Goal: Task Accomplishment & Management: Manage account settings

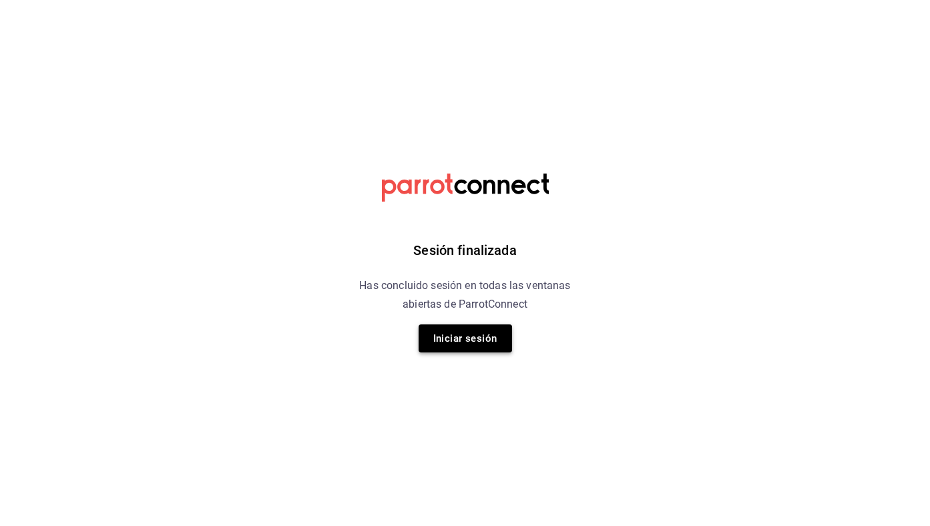
click at [481, 344] on button "Iniciar sesión" at bounding box center [465, 338] width 93 height 28
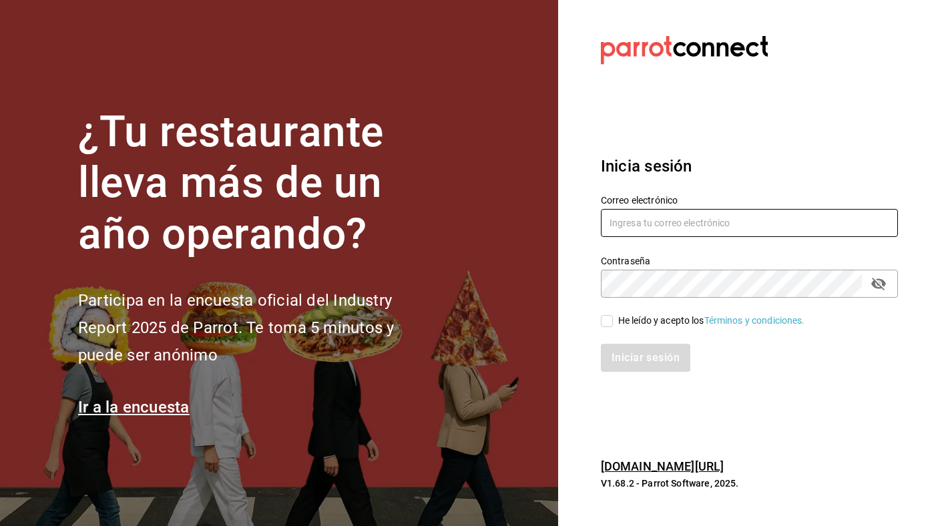
click at [682, 218] on input "text" at bounding box center [749, 223] width 297 height 28
type input "ivanqguzman@gmail.com"
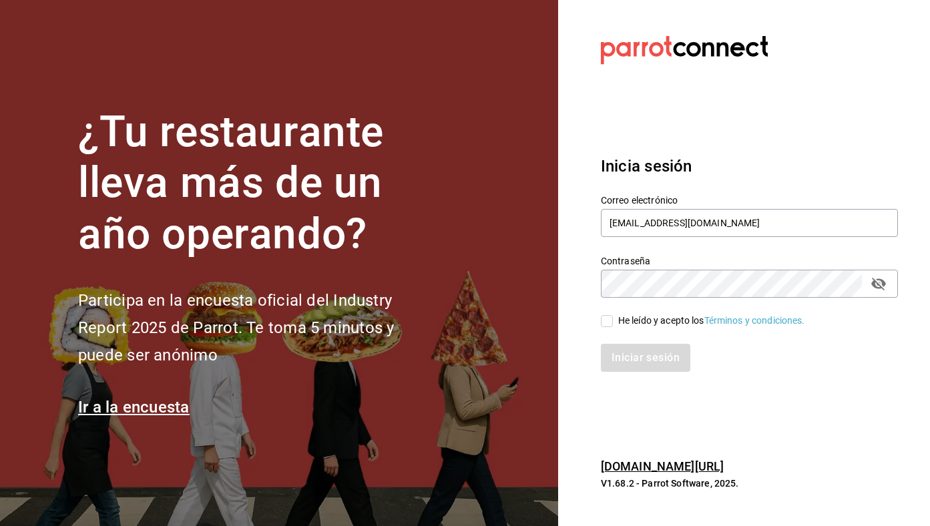
click at [662, 317] on div "He leído y acepto los Términos y condiciones." at bounding box center [711, 321] width 187 height 14
click at [613, 317] on input "He leído y acepto los Términos y condiciones." at bounding box center [607, 321] width 12 height 12
checkbox input "true"
click at [650, 367] on button "Iniciar sesión" at bounding box center [646, 358] width 91 height 28
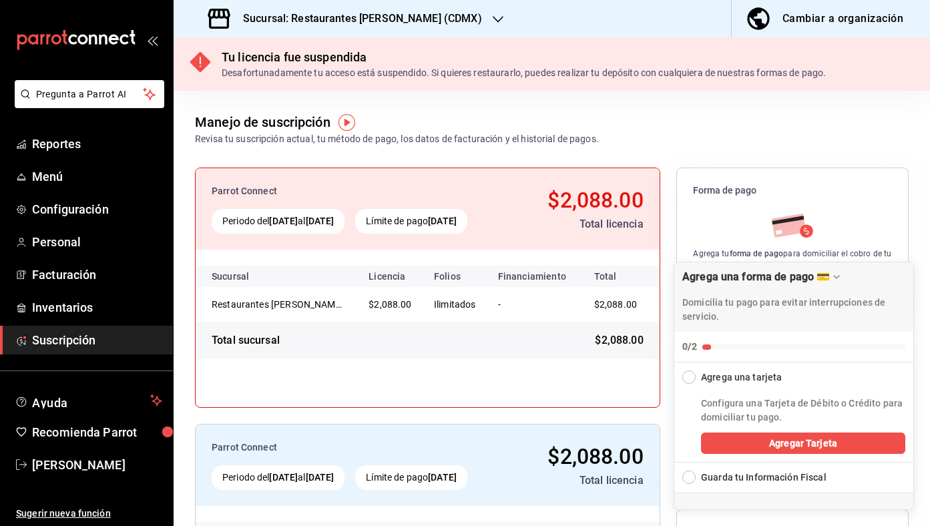
click at [347, 17] on h3 "Sucursal: Restaurantes Quiroz (CDMX)" at bounding box center [357, 19] width 250 height 16
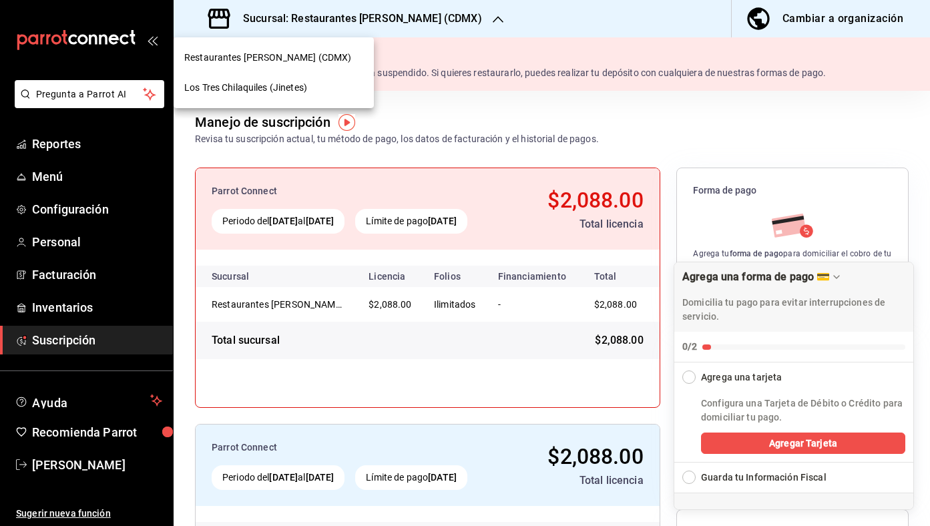
click at [323, 103] on nav "Restaurantes Quiroz (CDMX) Los Tres Chilaquiles (Jinetes)" at bounding box center [274, 72] width 200 height 71
click at [323, 91] on div "Los Tres Chilaquiles (Jinetes)" at bounding box center [273, 88] width 179 height 14
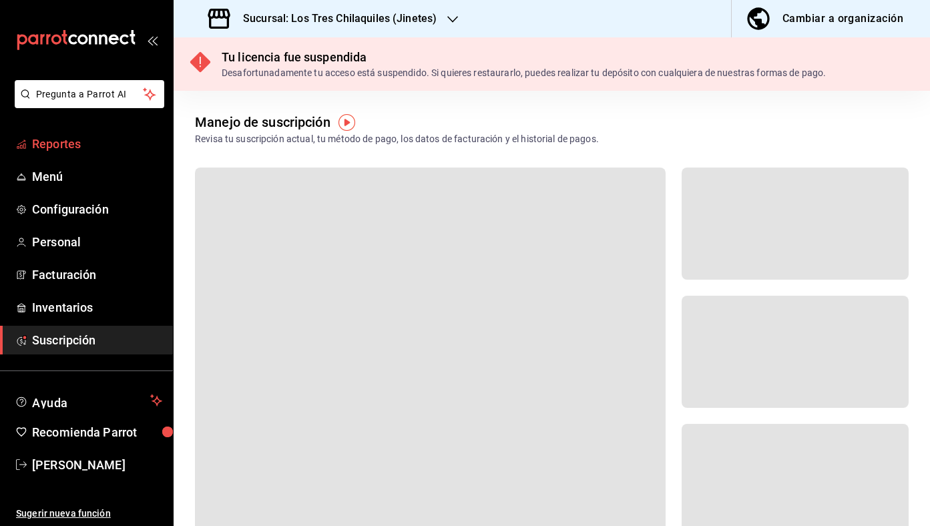
click at [99, 147] on span "Reportes" at bounding box center [97, 144] width 130 height 18
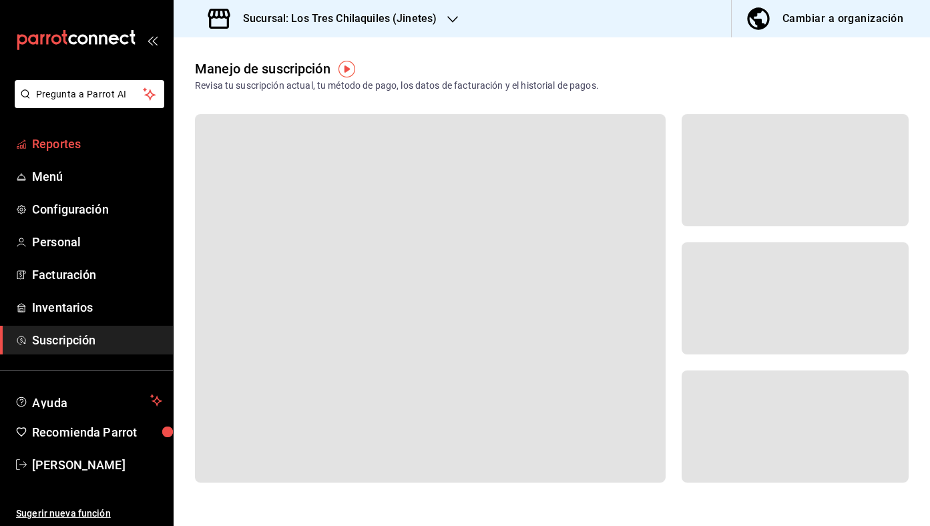
click at [90, 152] on span "Reportes" at bounding box center [97, 144] width 130 height 18
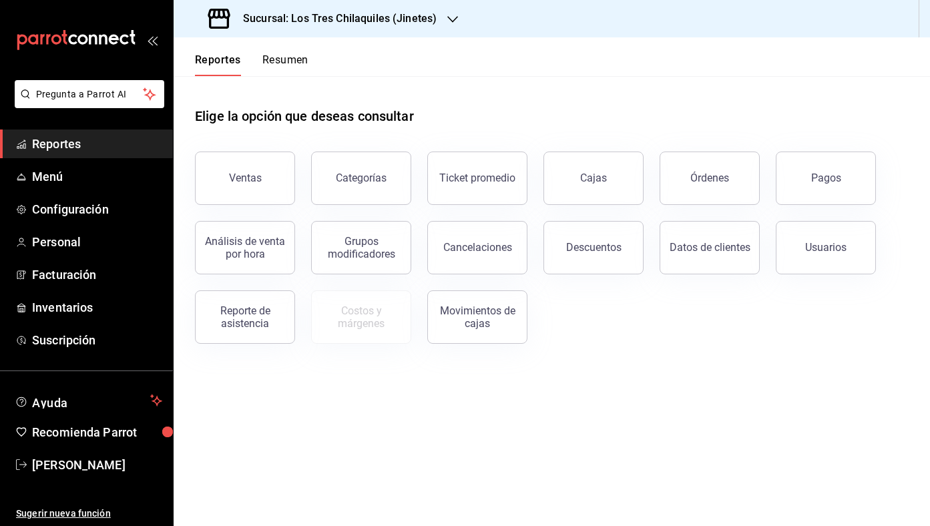
click at [292, 69] on button "Resumen" at bounding box center [285, 64] width 46 height 23
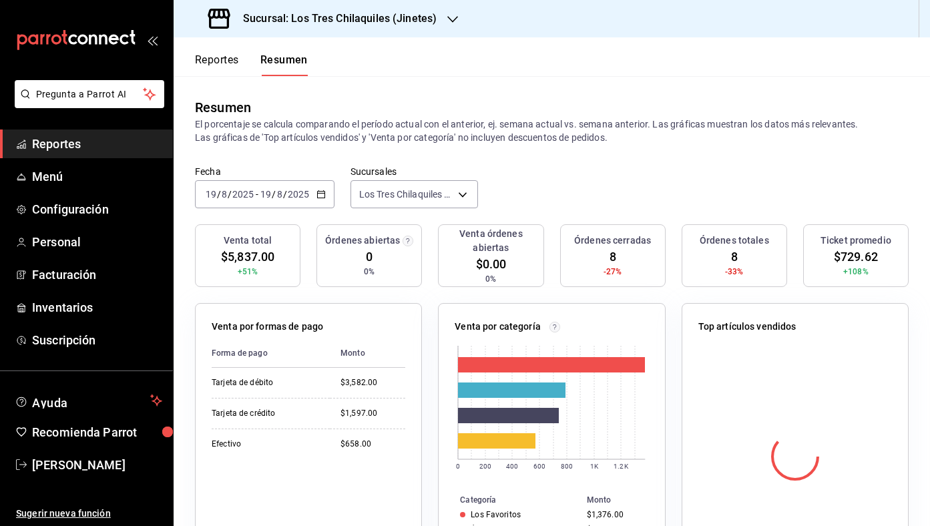
click at [223, 68] on button "Reportes" at bounding box center [217, 64] width 44 height 23
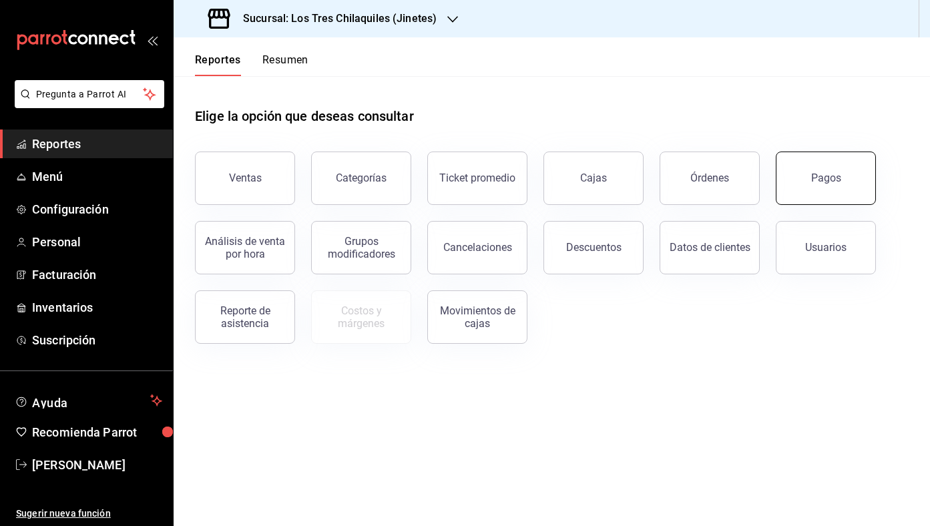
click at [833, 201] on button "Pagos" at bounding box center [826, 178] width 100 height 53
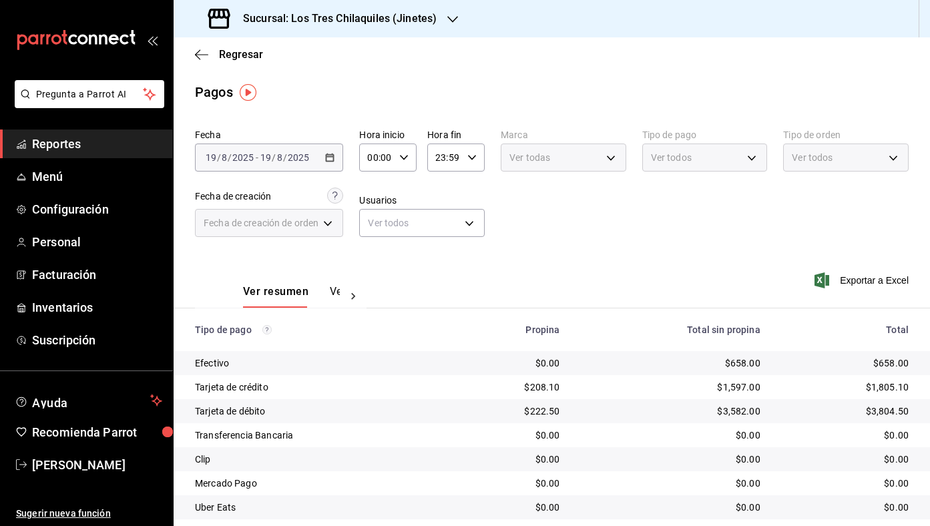
click at [644, 141] on div "Ver todos" at bounding box center [704, 154] width 125 height 33
click at [686, 163] on span "Ver todos" at bounding box center [671, 157] width 41 height 13
click at [736, 154] on div "Ver todos" at bounding box center [704, 158] width 125 height 28
click at [744, 155] on div "Ver todos" at bounding box center [704, 158] width 125 height 28
click at [748, 159] on div "Ver todos" at bounding box center [704, 158] width 125 height 28
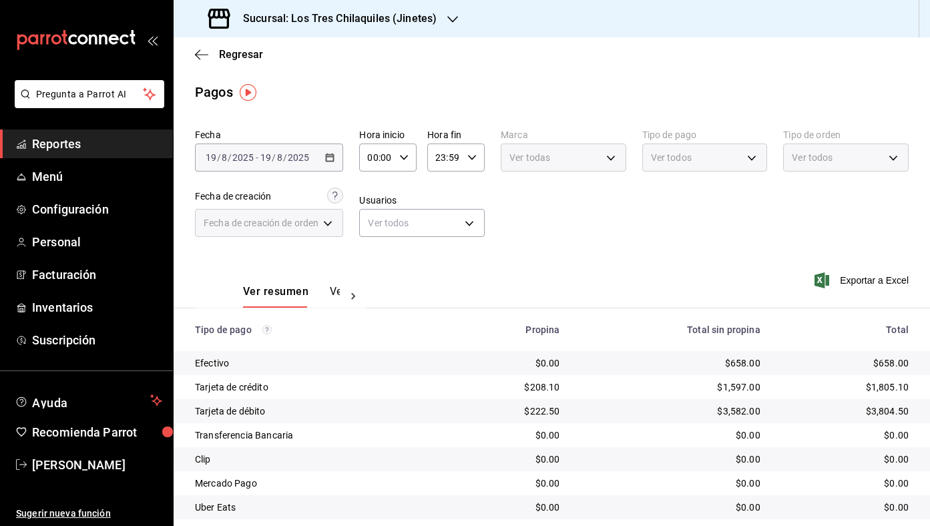
click at [752, 154] on div "Ver todos" at bounding box center [704, 158] width 125 height 28
click at [495, 244] on div "Fecha 2025-08-19 19 / 8 / 2025 - 2025-08-19 19 / 8 / 2025 Hora inicio 00:00 Hor…" at bounding box center [552, 188] width 714 height 130
click at [444, 218] on body "Pregunta a Parrot AI Reportes Menú Configuración Personal Facturación Inventari…" at bounding box center [465, 263] width 930 height 526
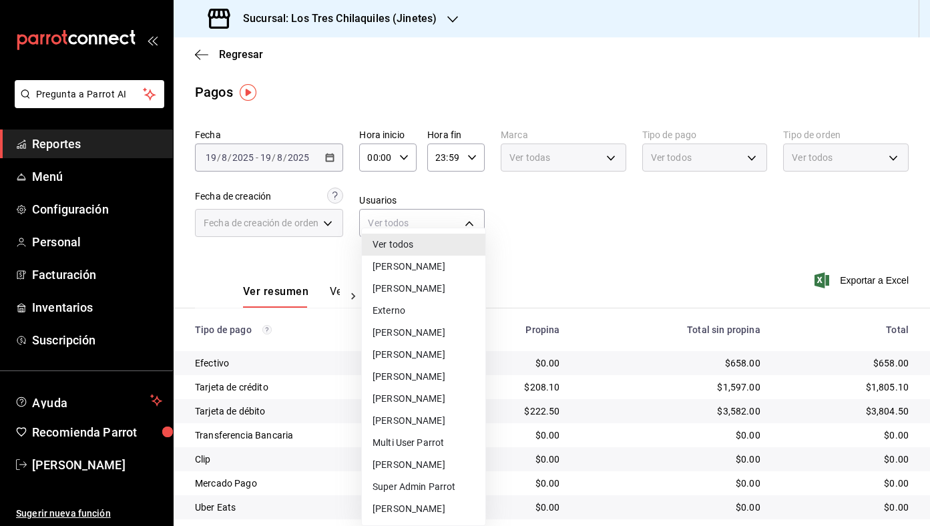
click at [650, 264] on div at bounding box center [465, 263] width 930 height 526
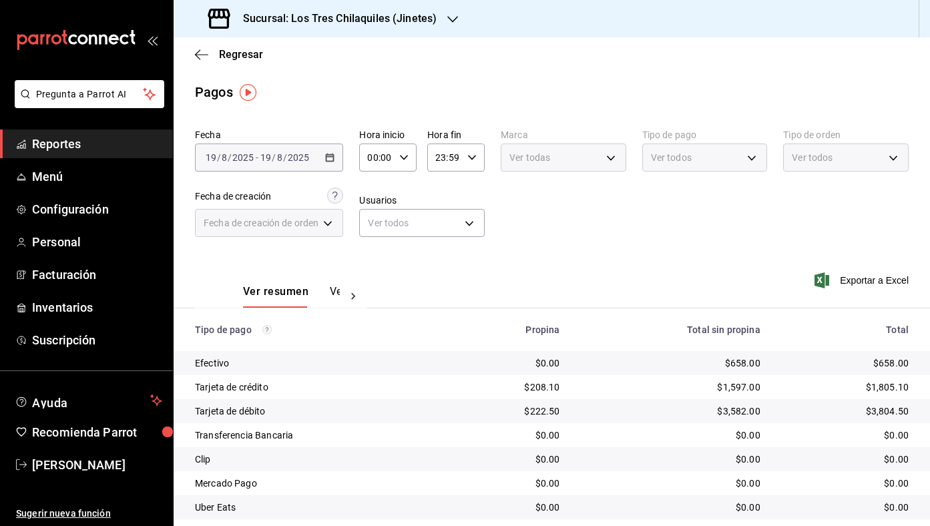
click at [764, 162] on div "Ver todos" at bounding box center [704, 158] width 125 height 28
click at [749, 150] on div "Ver todos" at bounding box center [704, 158] width 125 height 28
click at [69, 148] on span "Reportes" at bounding box center [97, 144] width 130 height 18
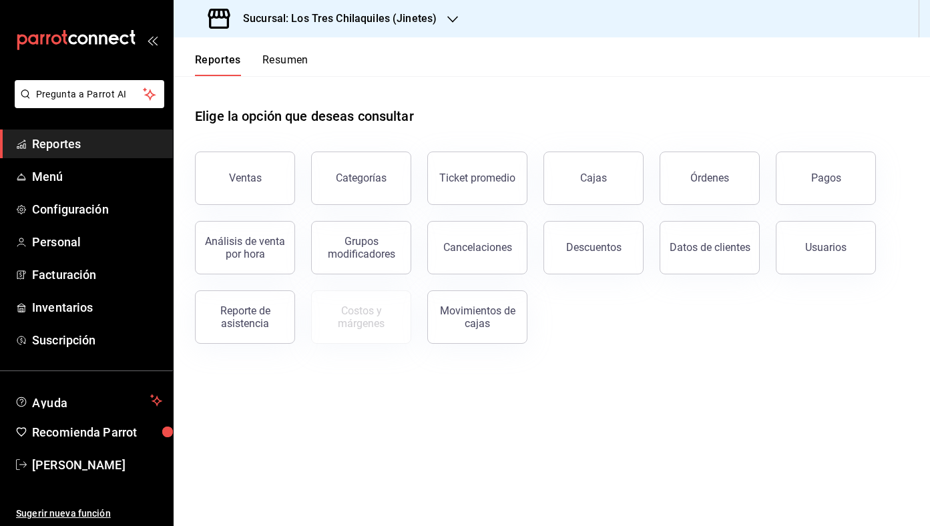
click at [289, 70] on button "Resumen" at bounding box center [285, 64] width 46 height 23
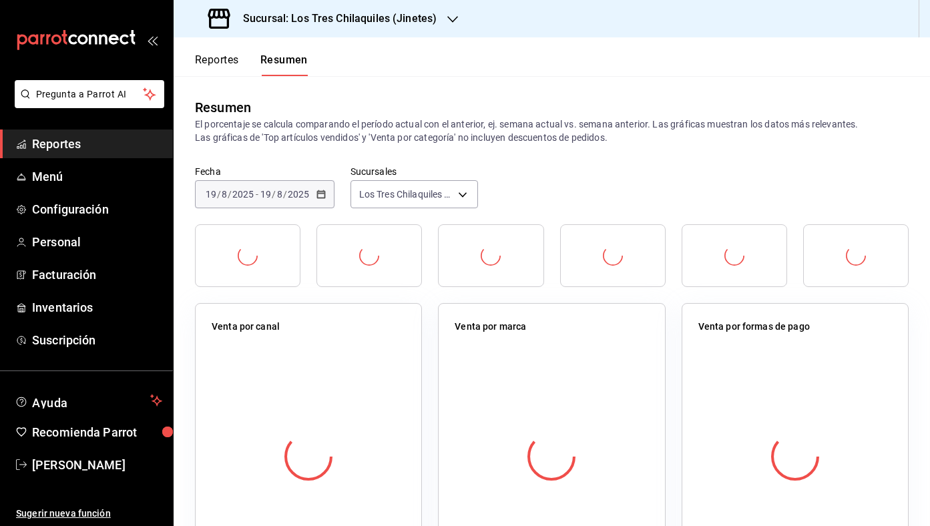
click at [216, 59] on button "Reportes" at bounding box center [217, 64] width 44 height 23
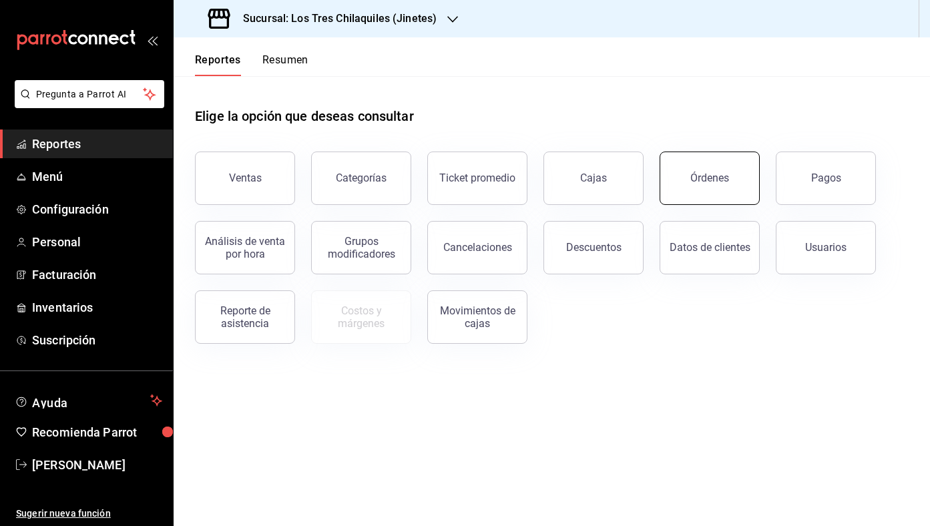
click at [706, 188] on button "Órdenes" at bounding box center [710, 178] width 100 height 53
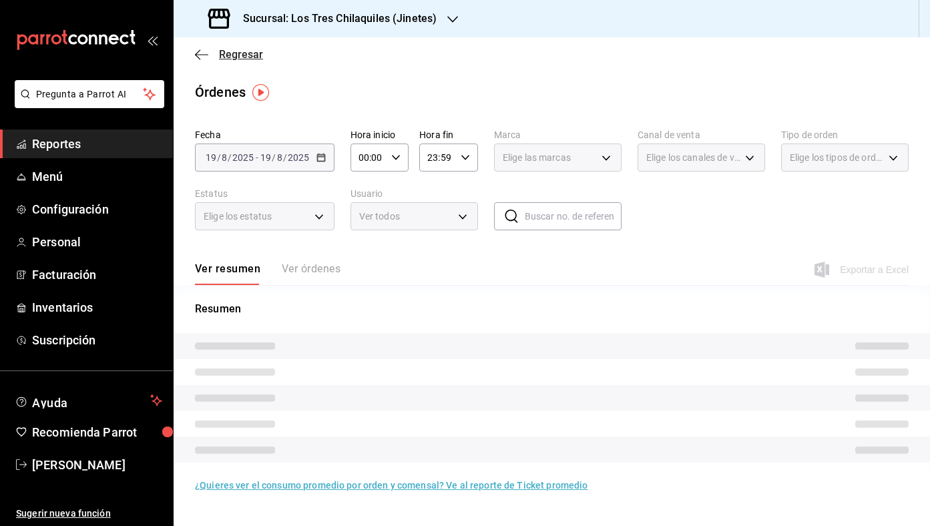
click at [229, 56] on span "Regresar" at bounding box center [241, 54] width 44 height 13
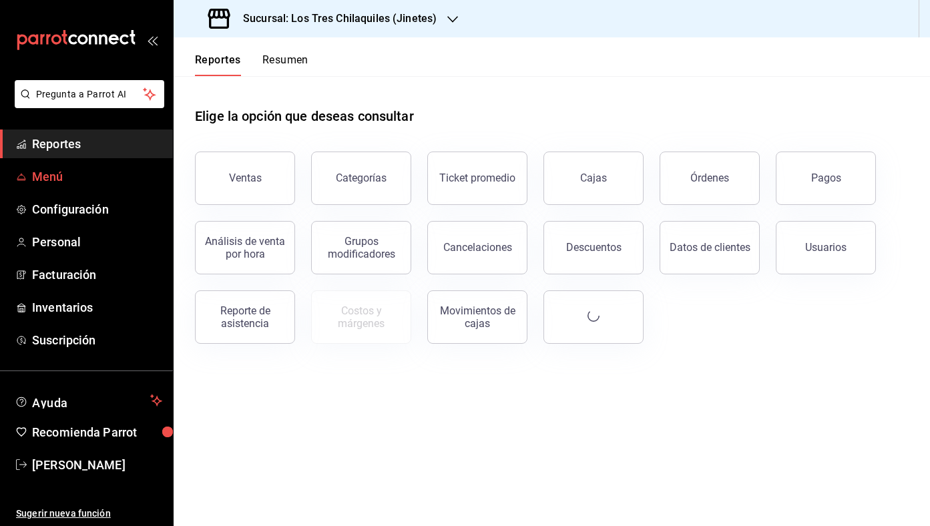
click at [95, 179] on span "Menú" at bounding box center [97, 177] width 130 height 18
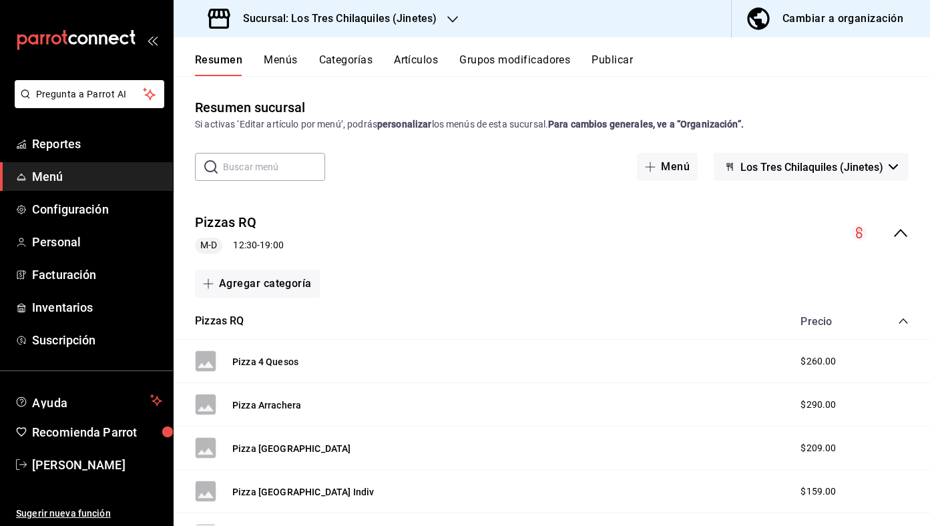
click at [914, 234] on div "Pizzas RQ M-D 12:30 - 19:00" at bounding box center [552, 233] width 756 height 62
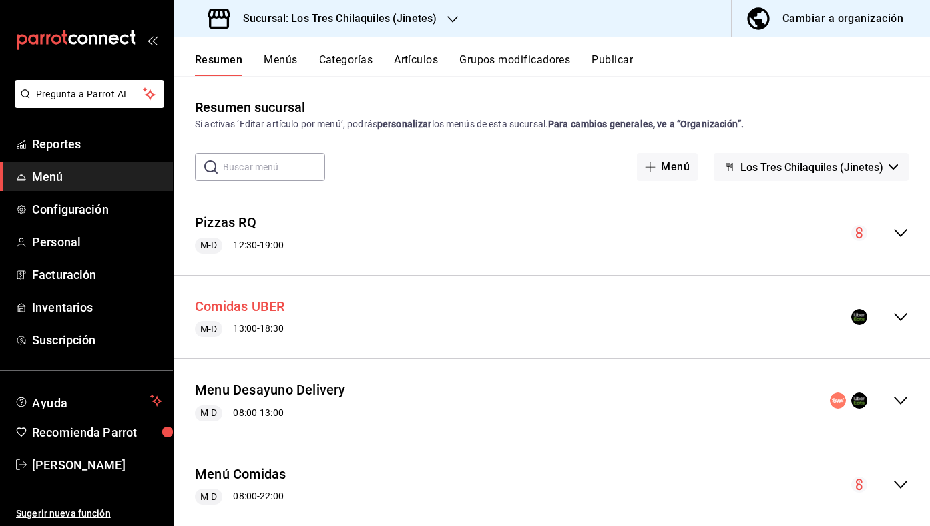
click at [268, 303] on button "Comidas UBER" at bounding box center [240, 306] width 90 height 19
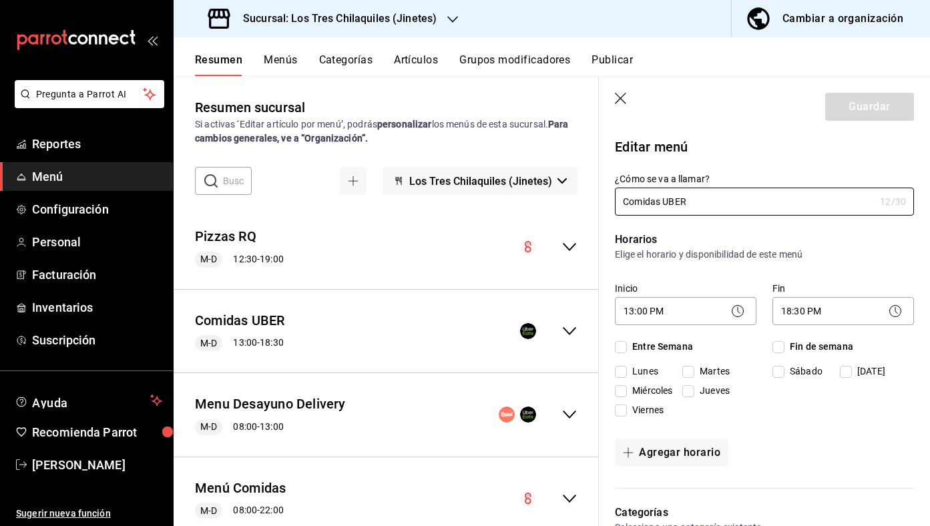
checkbox input "true"
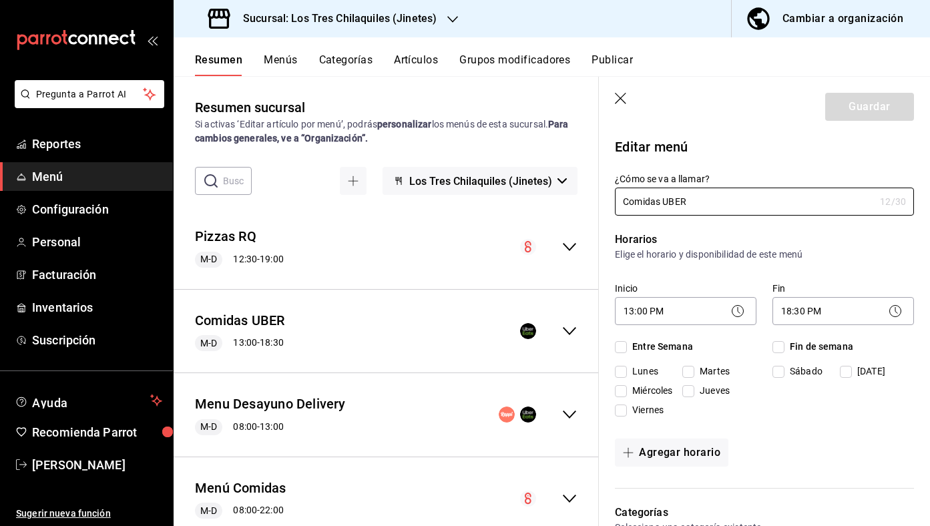
checkbox input "true"
click at [834, 320] on body "Pregunta a Parrot AI Reportes Menú Configuración Personal Facturación Inventari…" at bounding box center [465, 263] width 930 height 526
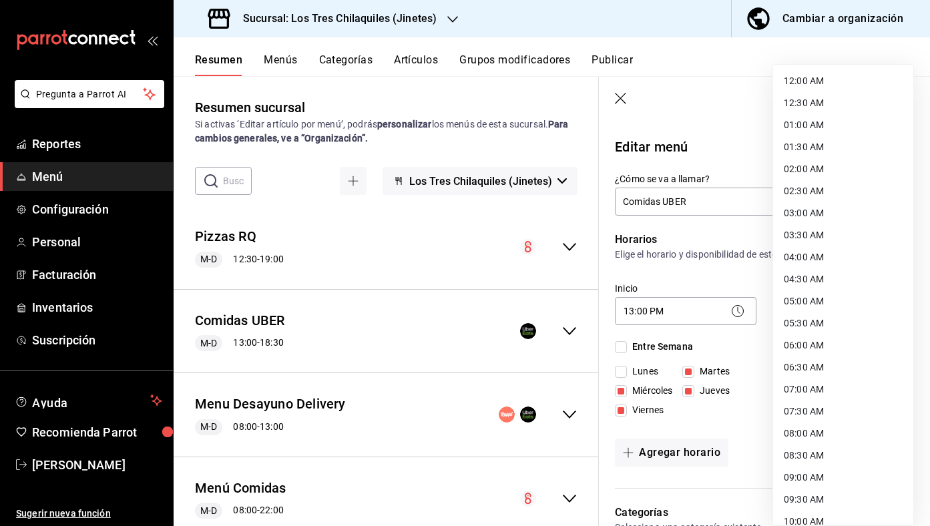
scroll to position [601, 0]
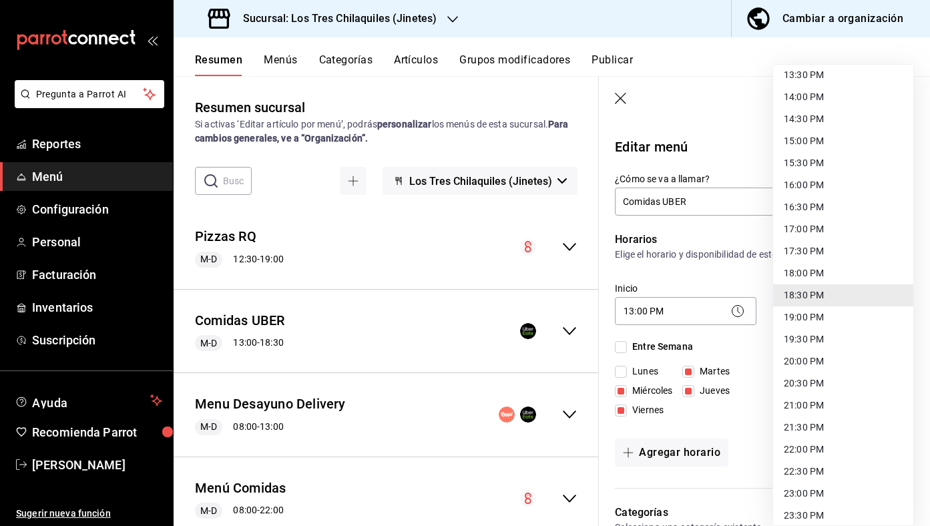
click at [816, 258] on li "17:30 PM" at bounding box center [843, 251] width 140 height 22
type input "17:30"
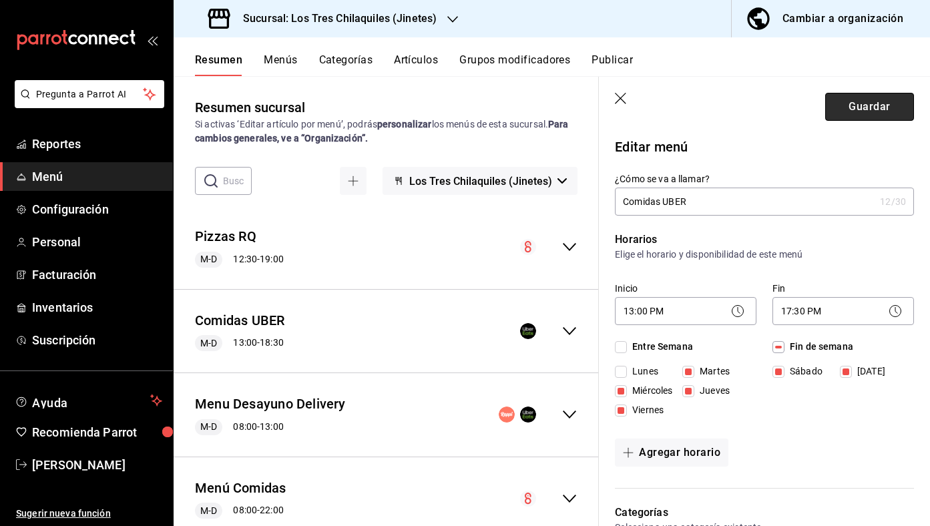
click at [850, 111] on button "Guardar" at bounding box center [869, 107] width 89 height 28
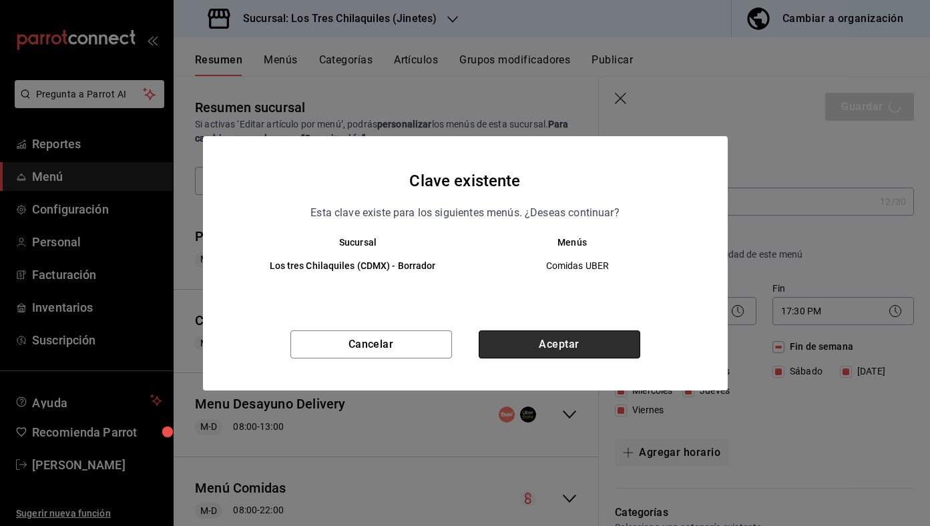
click at [607, 338] on button "Aceptar" at bounding box center [560, 344] width 162 height 28
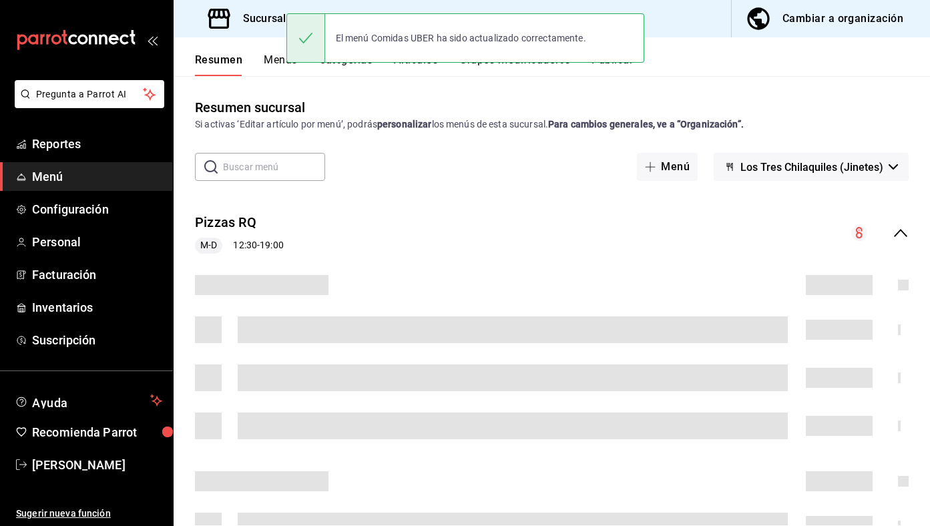
click at [625, 67] on button "Publicar" at bounding box center [611, 64] width 41 height 23
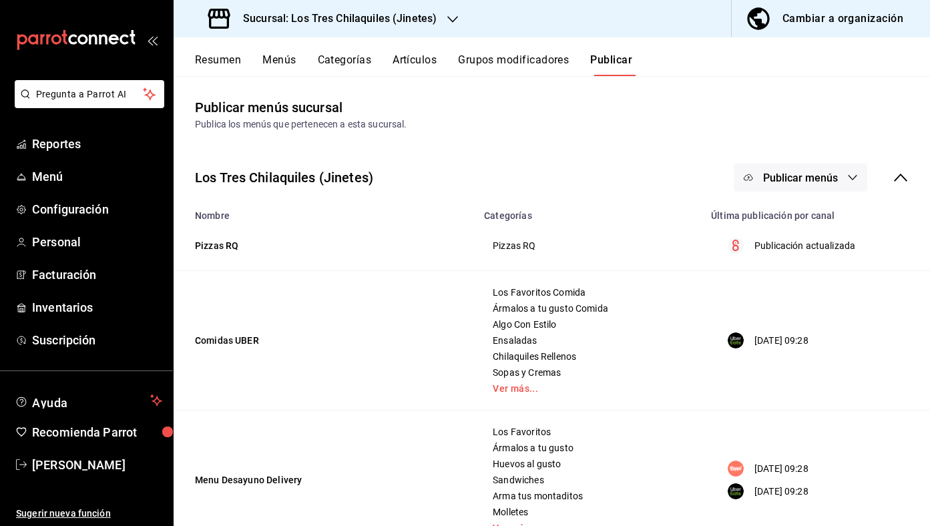
click at [815, 174] on span "Publicar menús" at bounding box center [800, 178] width 75 height 13
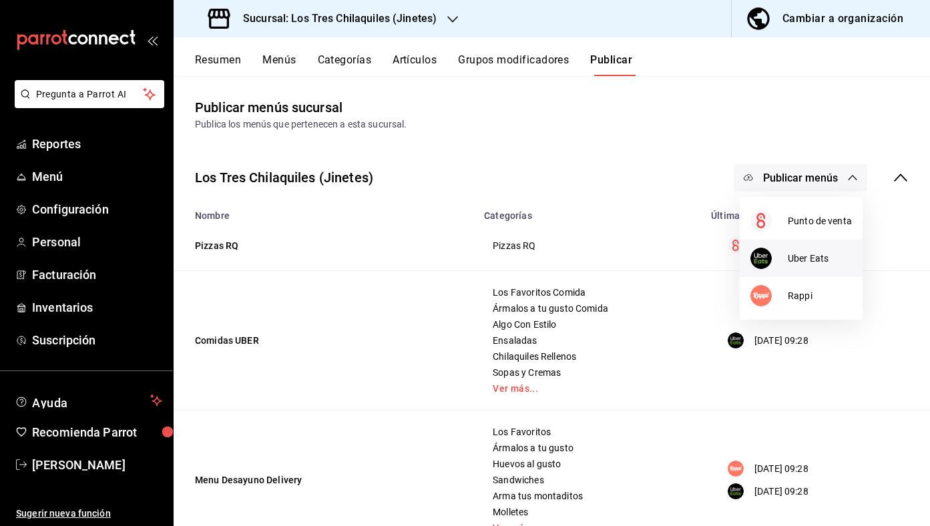
click at [804, 254] on span "Uber Eats" at bounding box center [820, 259] width 64 height 14
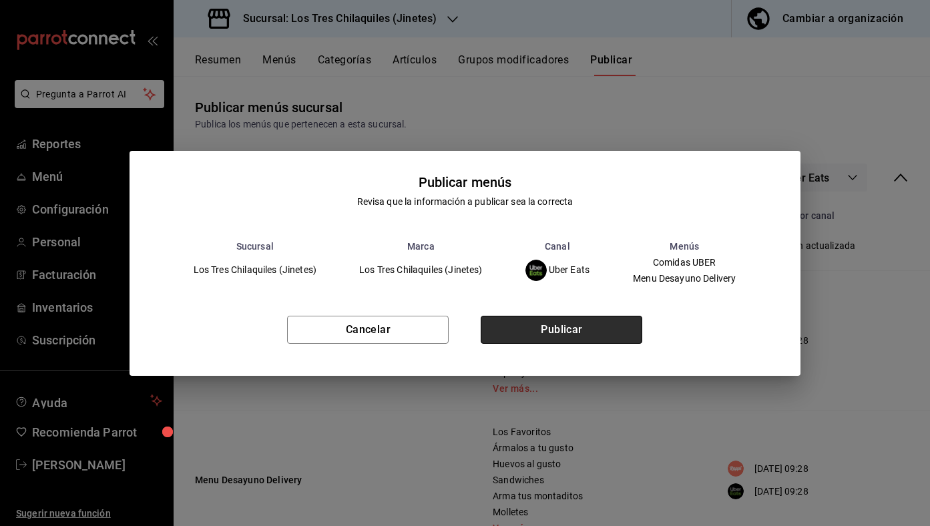
click at [554, 334] on button "Publicar" at bounding box center [562, 330] width 162 height 28
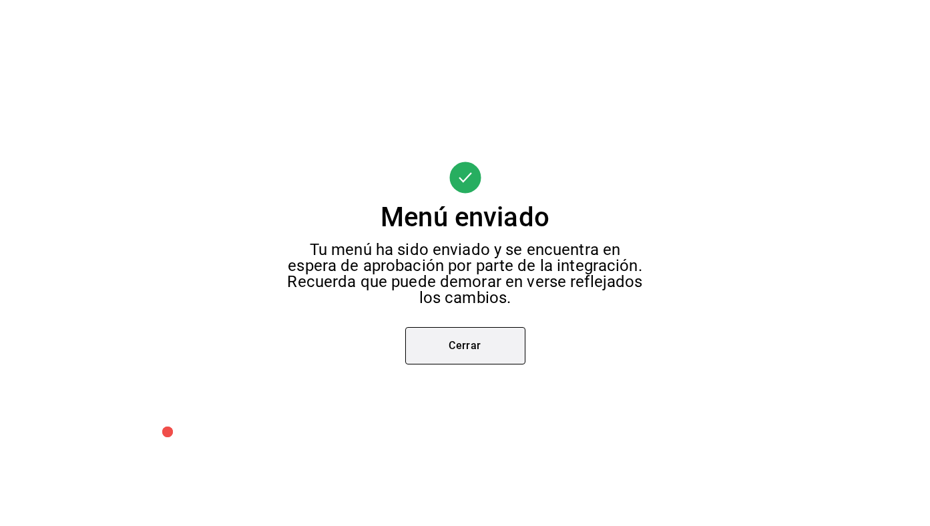
click at [479, 336] on button "Cerrar" at bounding box center [465, 345] width 120 height 37
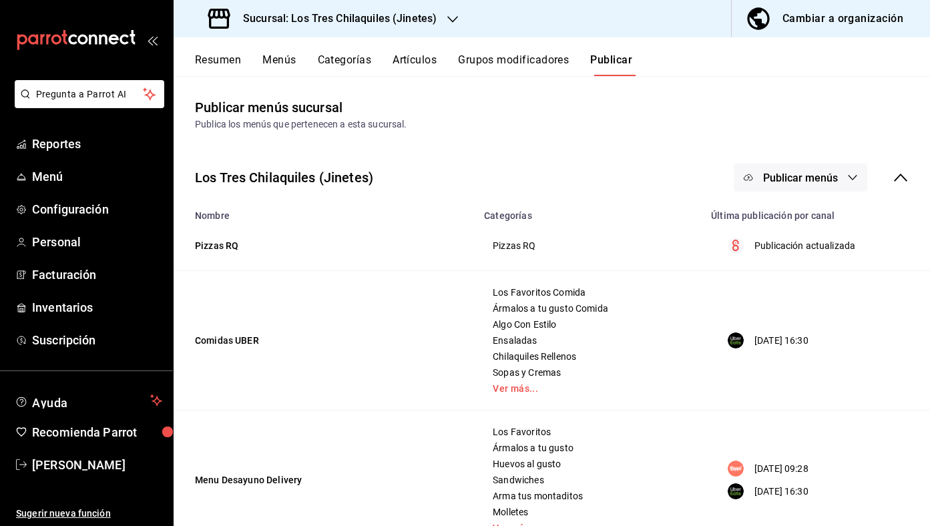
click at [813, 188] on button "Publicar menús" at bounding box center [801, 178] width 134 height 28
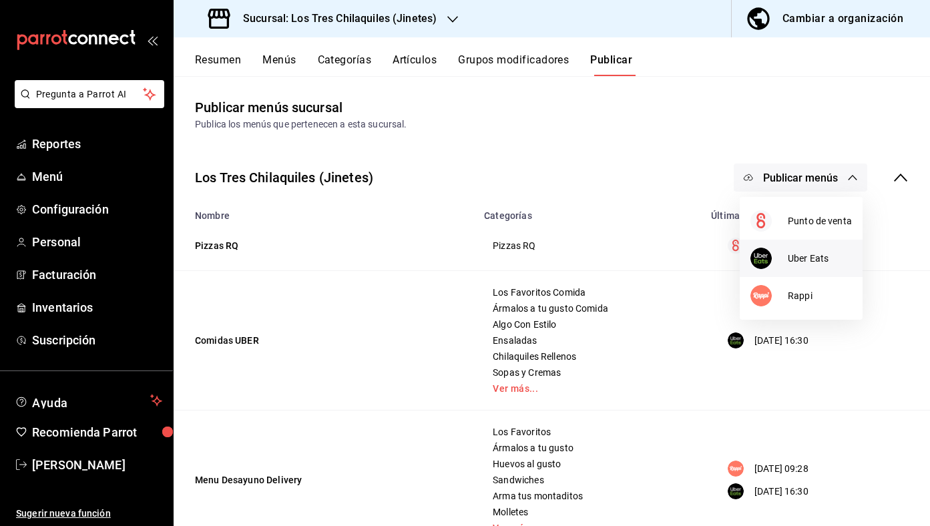
click at [816, 262] on span "Uber Eats" at bounding box center [820, 259] width 64 height 14
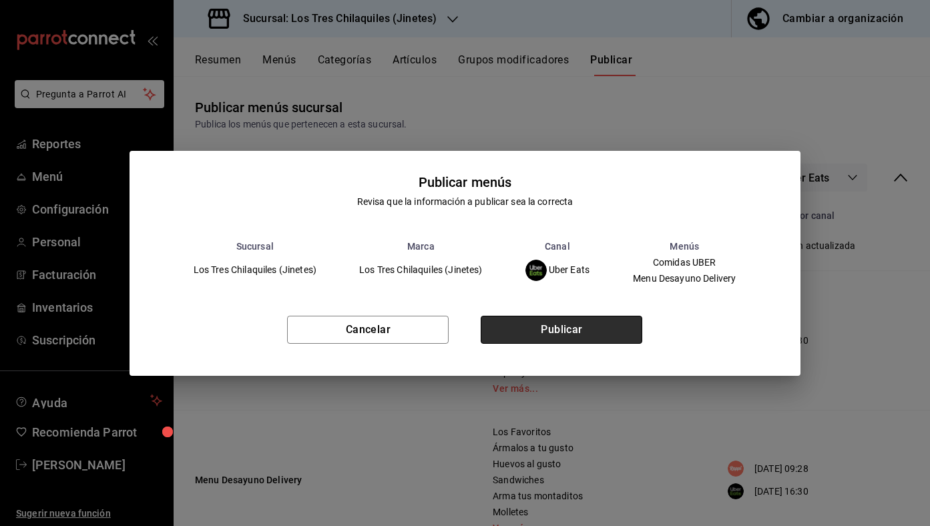
click at [577, 338] on button "Publicar" at bounding box center [562, 330] width 162 height 28
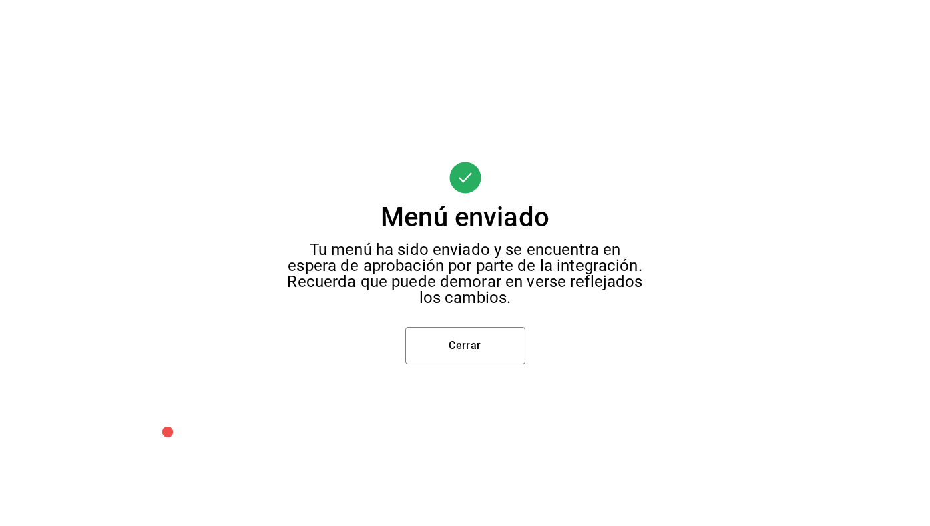
click at [543, 350] on div "Menú enviado Tu menú ha sido enviado y se encuentra en espera de aprobación por…" at bounding box center [465, 263] width 930 height 526
click at [496, 360] on button "Cerrar" at bounding box center [465, 345] width 120 height 37
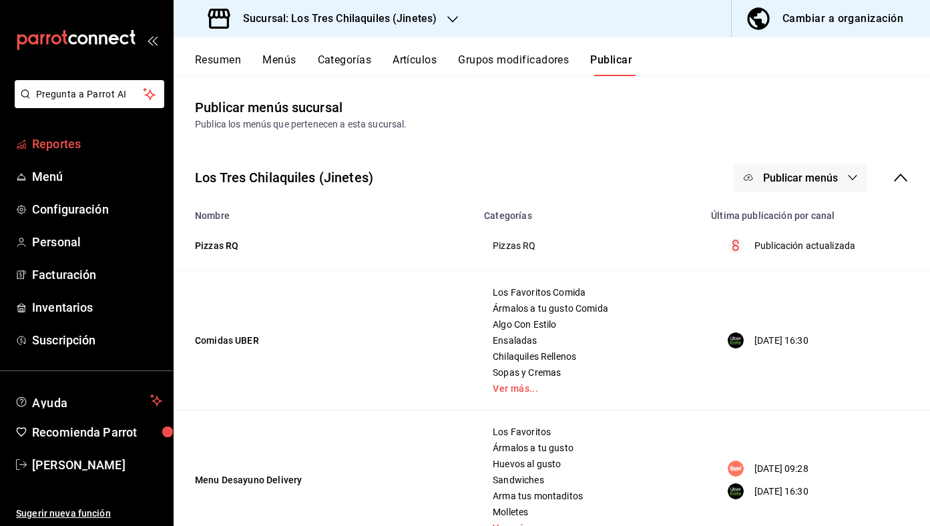
click at [77, 148] on span "Reportes" at bounding box center [97, 144] width 130 height 18
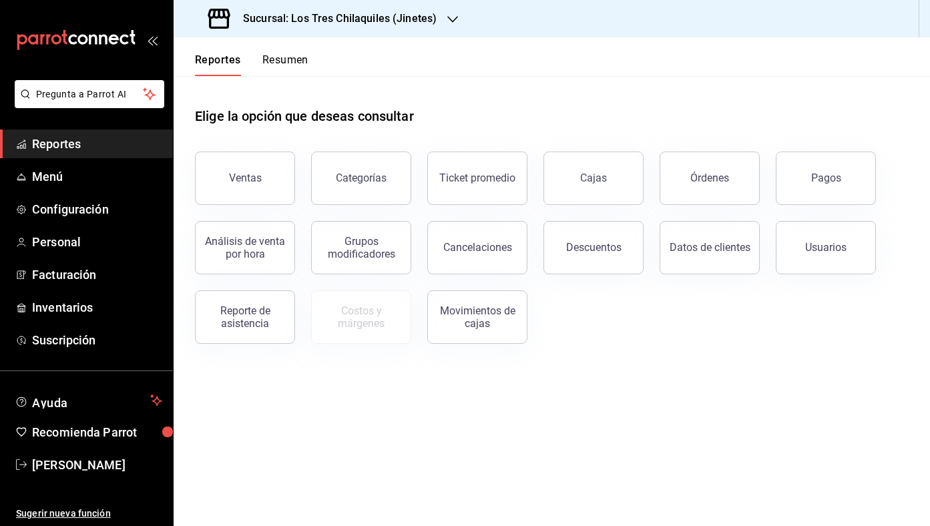
click at [286, 61] on button "Resumen" at bounding box center [285, 64] width 46 height 23
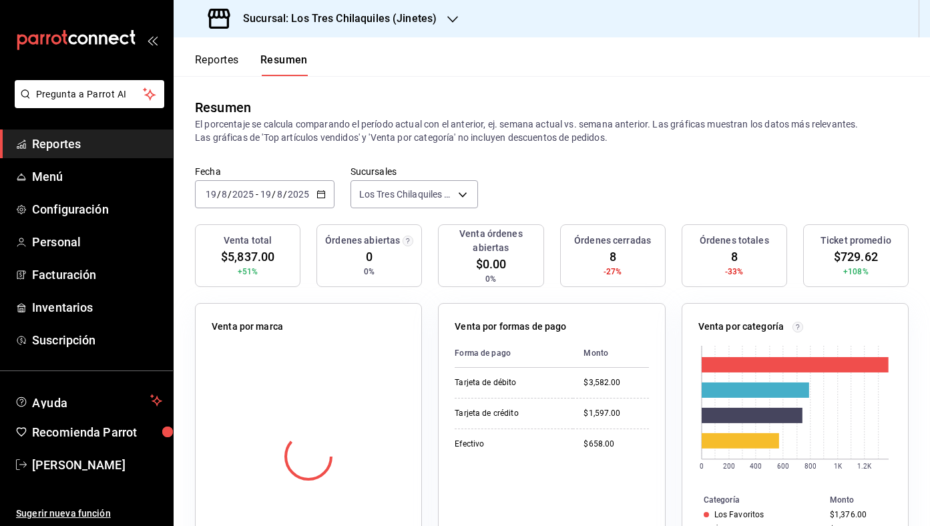
click at [230, 67] on button "Reportes" at bounding box center [217, 64] width 44 height 23
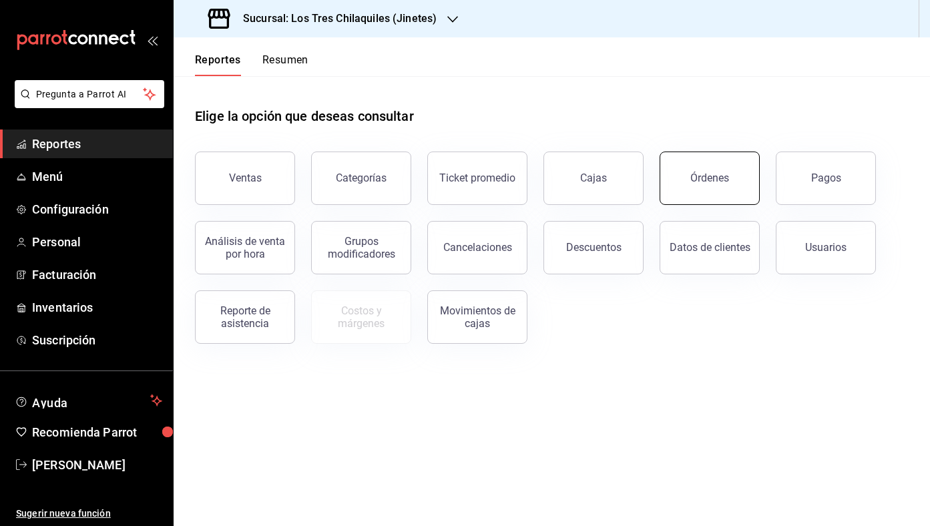
click at [699, 160] on button "Órdenes" at bounding box center [710, 178] width 100 height 53
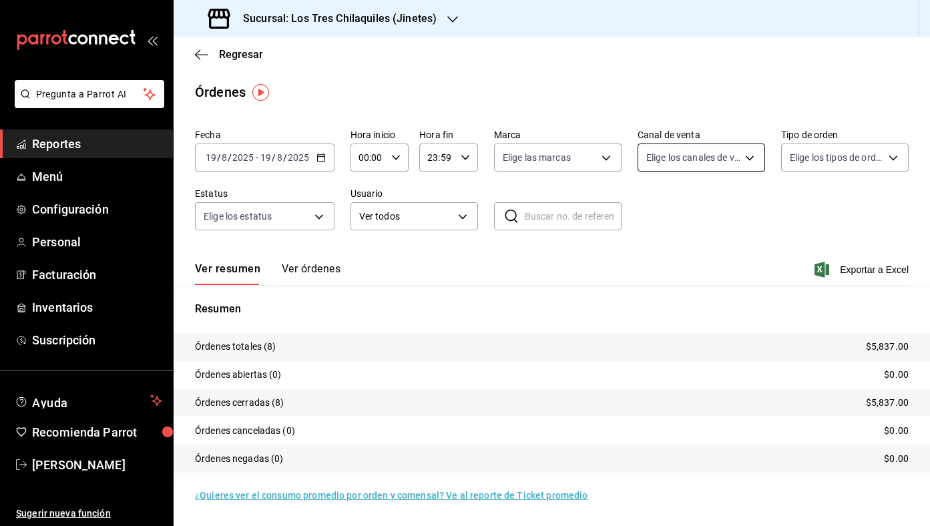
click at [746, 146] on body "Pregunta a Parrot AI Reportes Menú Configuración Personal Facturación Inventari…" at bounding box center [465, 263] width 930 height 526
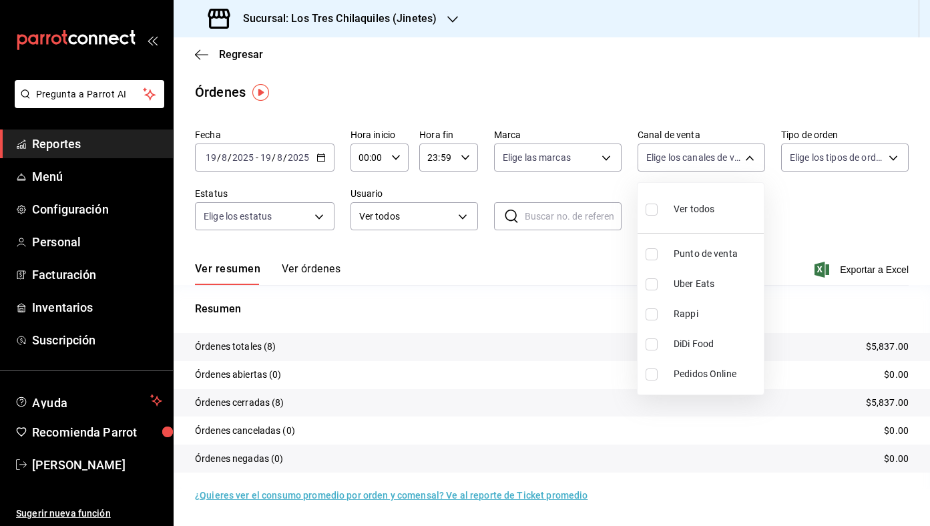
click at [798, 152] on div at bounding box center [465, 263] width 930 height 526
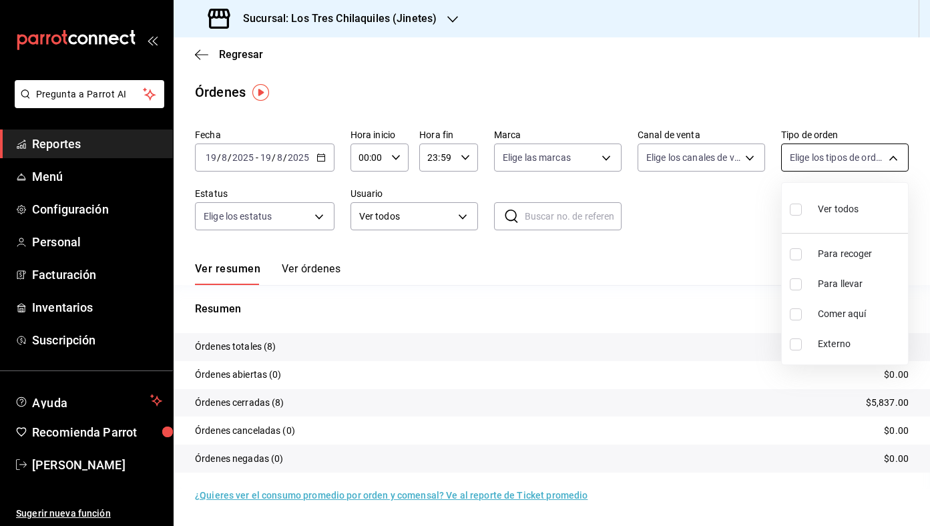
click at [802, 161] on body "Pregunta a Parrot AI Reportes Menú Configuración Personal Facturación Inventari…" at bounding box center [465, 263] width 930 height 526
click at [818, 320] on span "Comer aquí" at bounding box center [860, 314] width 85 height 14
type input "56f71dbc-c776-499c-b0d1-bf469380f4b3"
checkbox input "true"
click at [651, 266] on div at bounding box center [465, 263] width 930 height 526
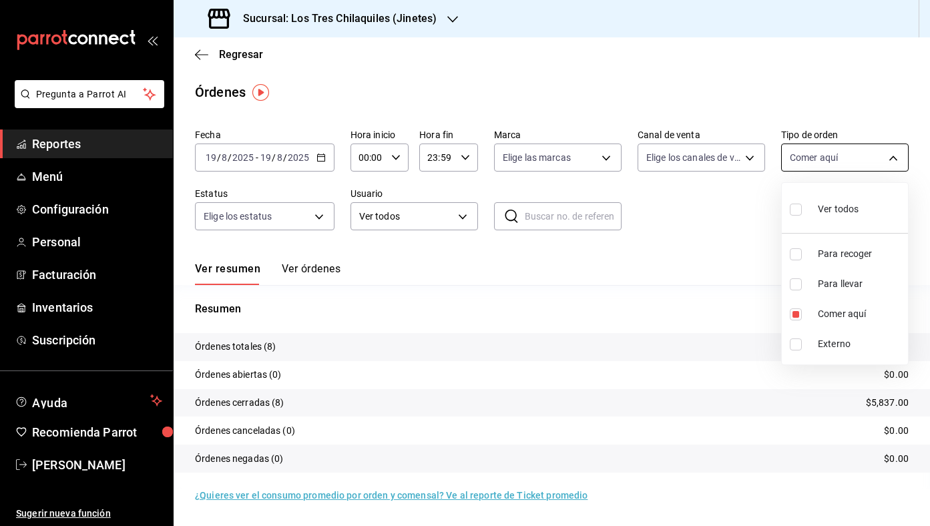
click at [861, 166] on body "Pregunta a Parrot AI Reportes Menú Configuración Personal Facturación Inventari…" at bounding box center [465, 263] width 930 height 526
click at [707, 217] on div at bounding box center [465, 263] width 930 height 526
click at [798, 157] on body "Pregunta a Parrot AI Reportes Menú Configuración Personal Facturación Inventari…" at bounding box center [465, 263] width 930 height 526
click at [838, 194] on div "Ver todos" at bounding box center [824, 208] width 69 height 29
type input "451ad3fc-6364-42f9-850a-a993e23109cd,22c0e04f-bd49-4d2a-893f-c1cdd85e429d,56f71…"
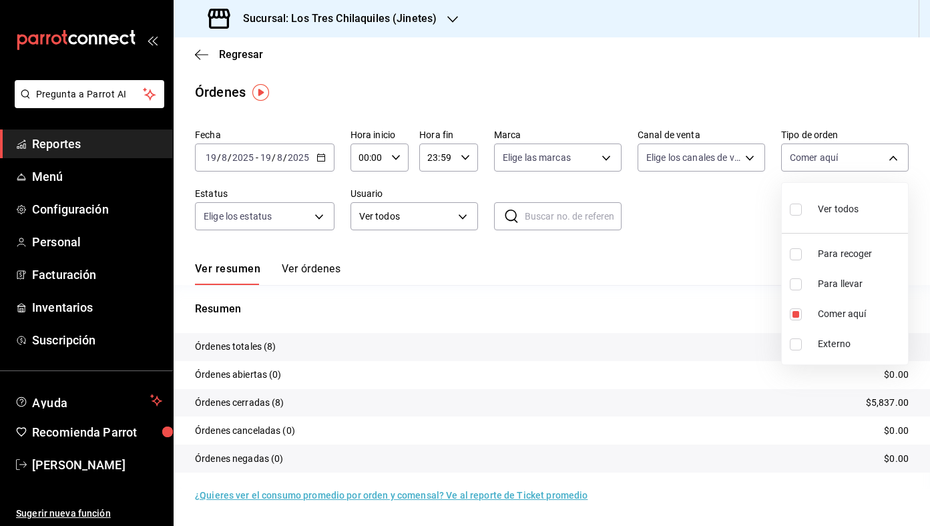
checkbox input "true"
click at [657, 238] on div at bounding box center [465, 263] width 930 height 526
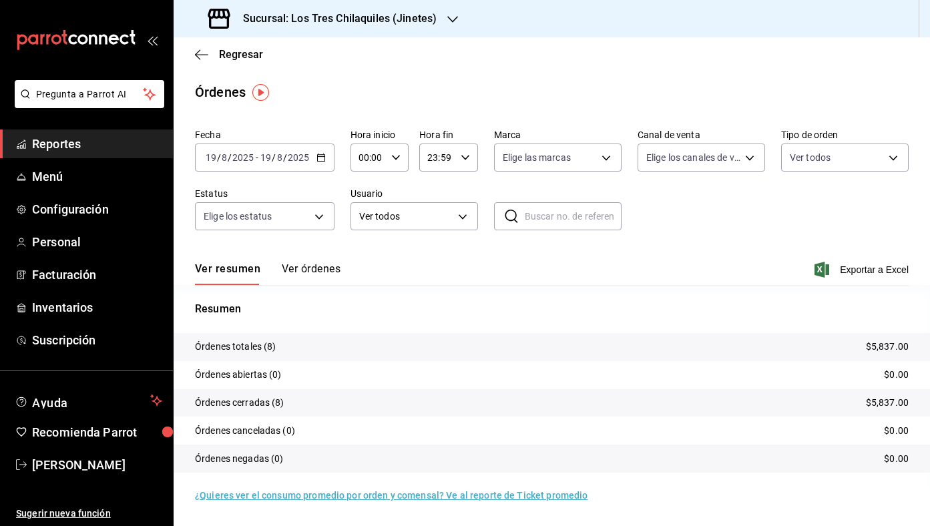
click at [238, 61] on div "Regresar" at bounding box center [552, 54] width 756 height 34
click at [240, 51] on span "Regresar" at bounding box center [241, 54] width 44 height 13
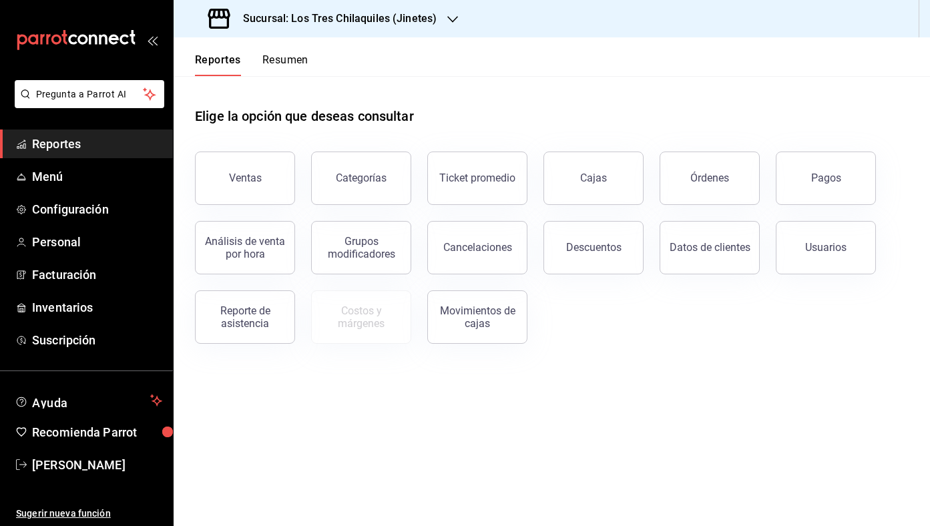
click at [292, 59] on button "Resumen" at bounding box center [285, 64] width 46 height 23
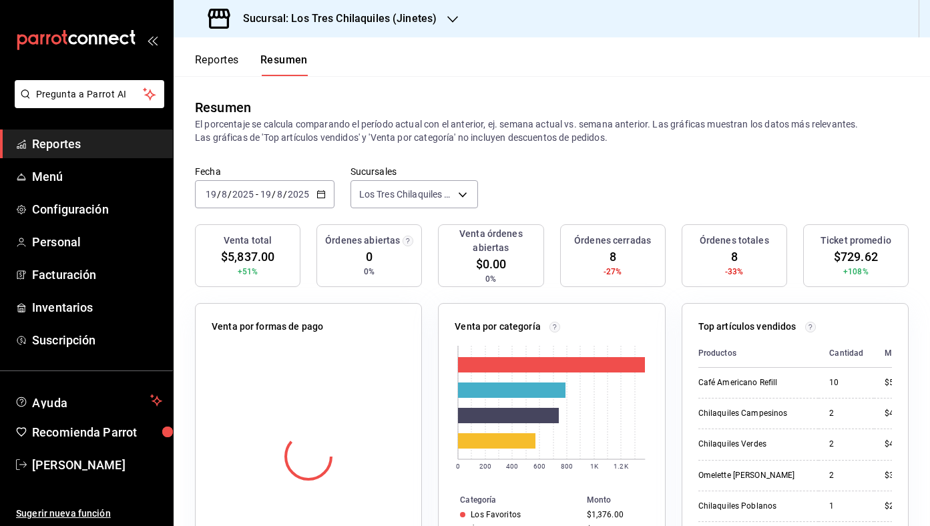
click at [239, 62] on button "Reportes" at bounding box center [217, 64] width 44 height 23
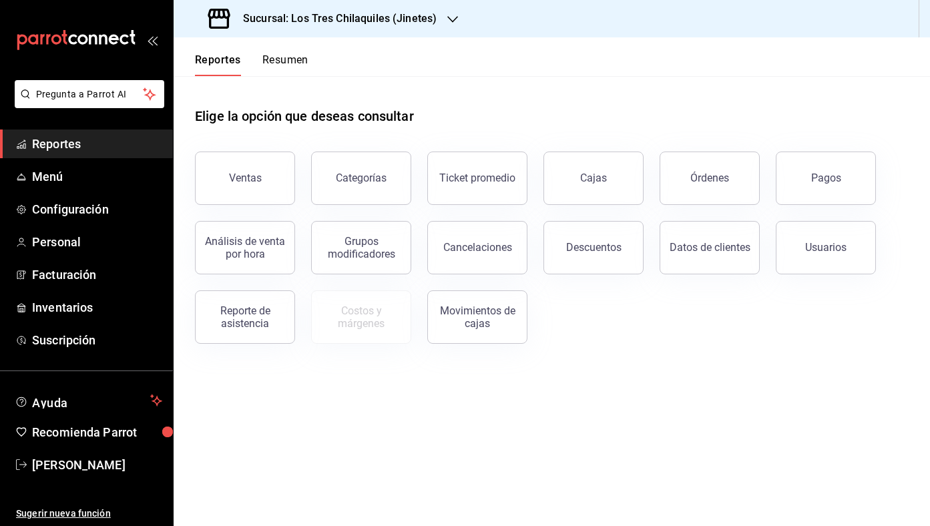
click at [276, 73] on button "Resumen" at bounding box center [285, 64] width 46 height 23
